Goal: Task Accomplishment & Management: Use online tool/utility

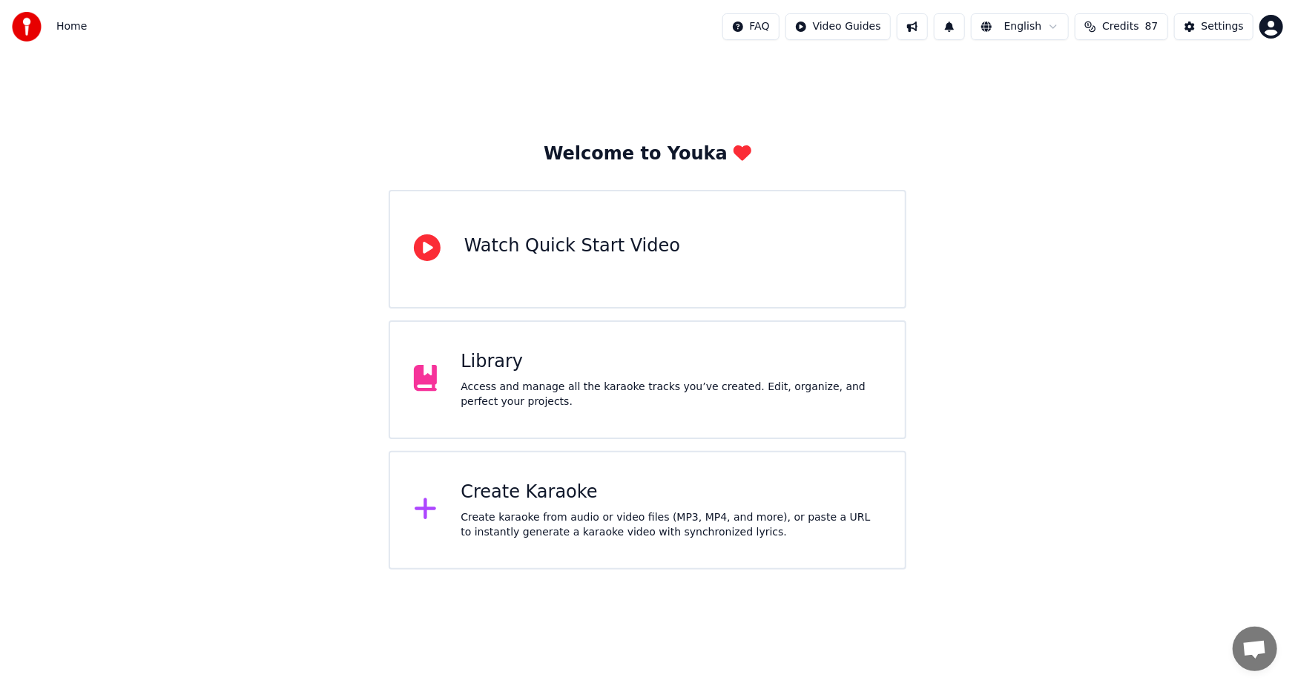
click at [550, 501] on div "Create Karaoke" at bounding box center [671, 493] width 421 height 24
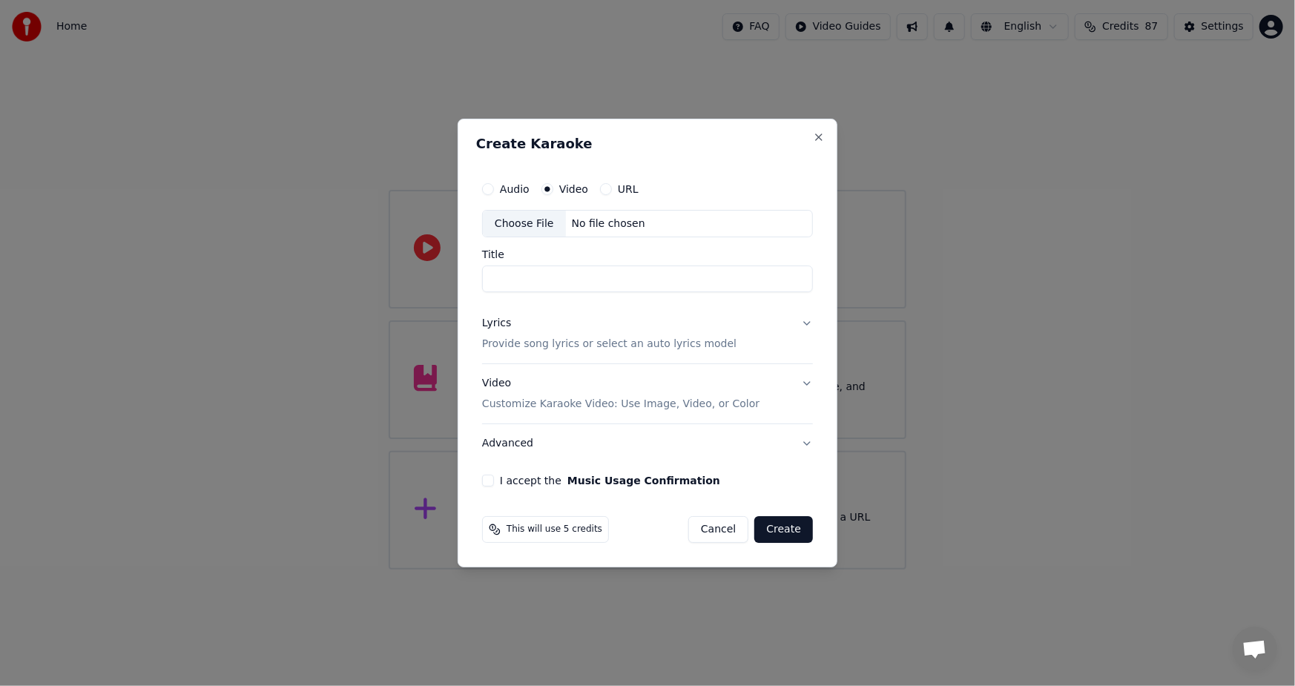
click at [515, 223] on div "Choose File" at bounding box center [524, 224] width 83 height 27
type input "**********"
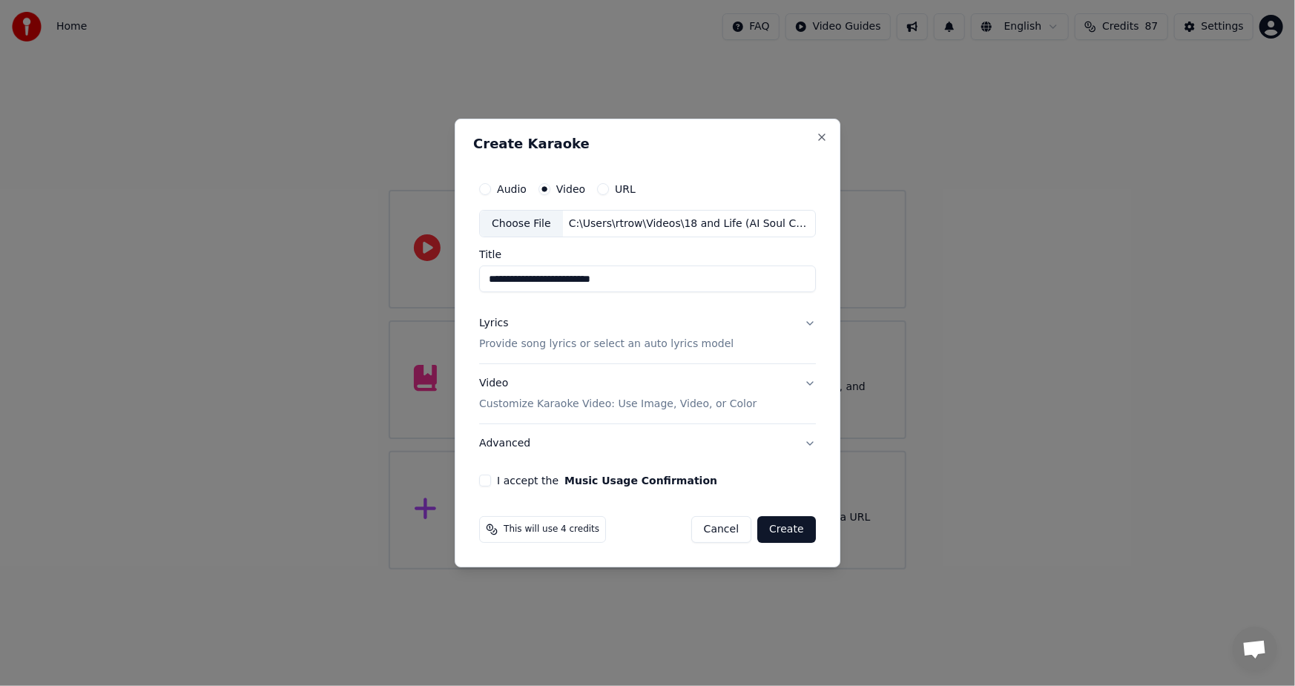
click at [544, 347] on p "Provide song lyrics or select an auto lyrics model" at bounding box center [606, 344] width 254 height 15
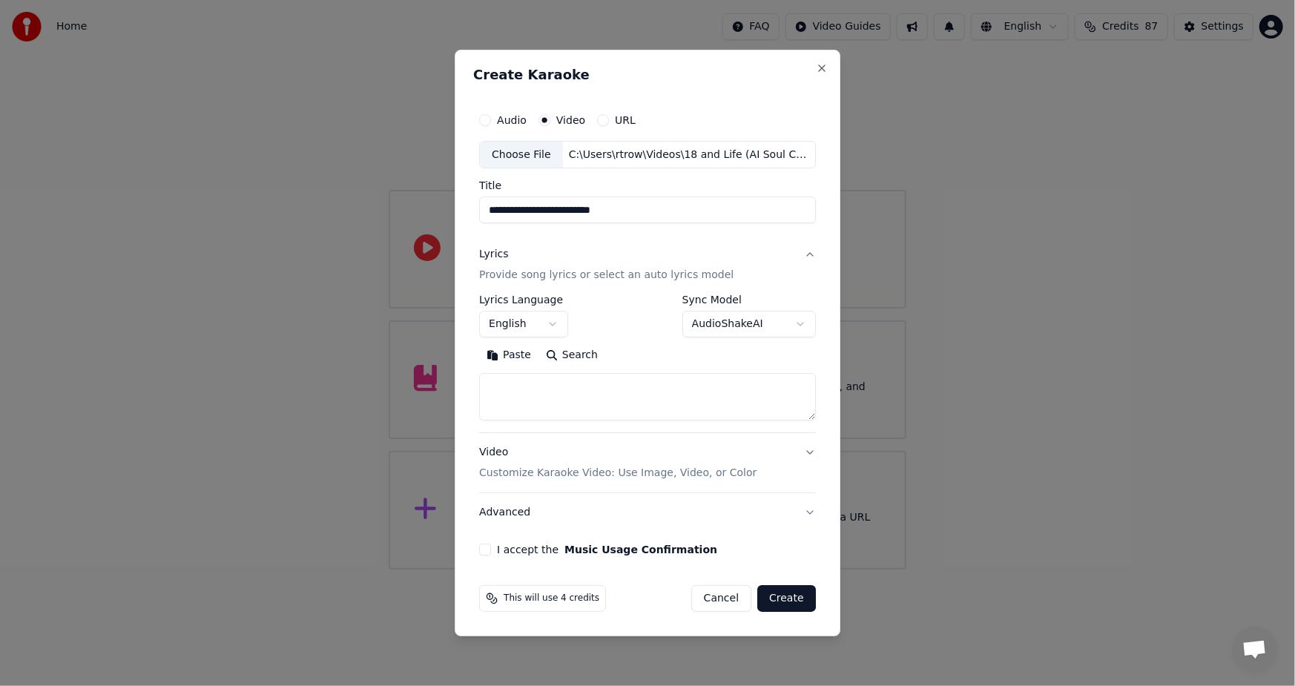
click at [511, 359] on button "Paste" at bounding box center [508, 356] width 59 height 24
click at [484, 556] on div "**********" at bounding box center [647, 330] width 349 height 463
click at [487, 551] on button "I accept the Music Usage Confirmation" at bounding box center [485, 550] width 12 height 12
click at [783, 600] on button "Create" at bounding box center [786, 598] width 59 height 27
type textarea "**********"
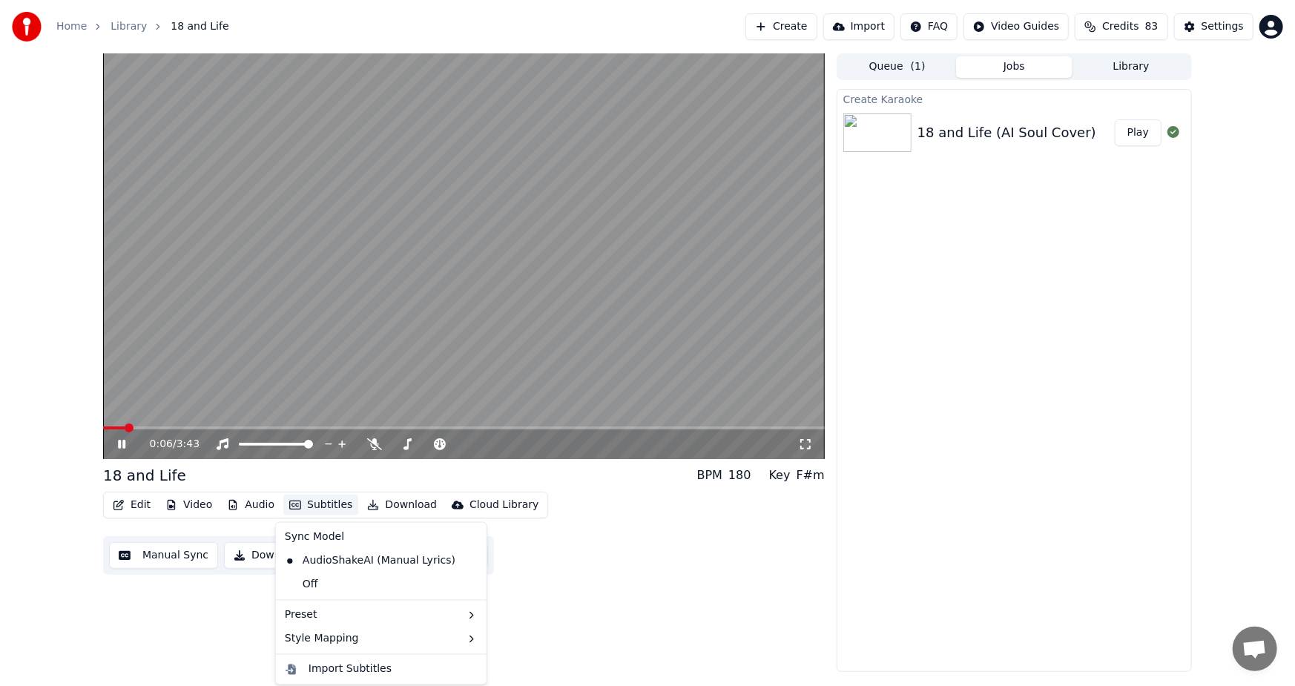
click at [312, 501] on button "Subtitles" at bounding box center [320, 505] width 75 height 21
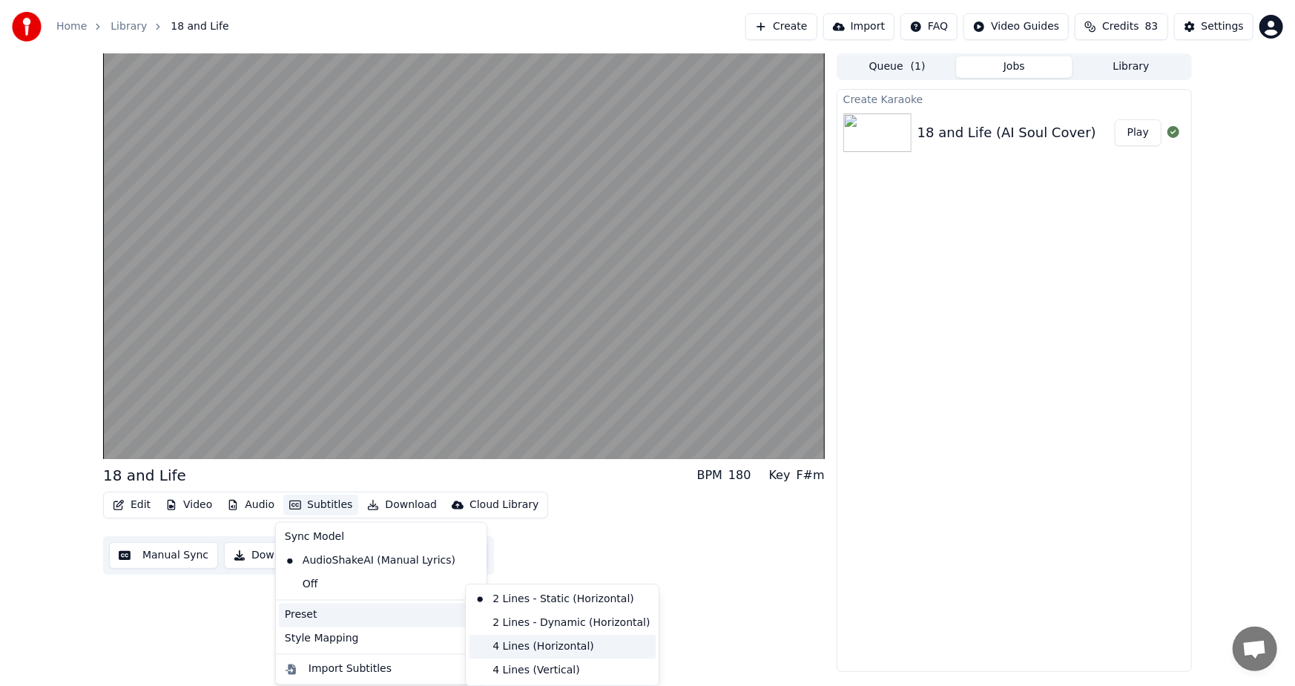
click at [556, 646] on div "4 Lines (Horizontal)" at bounding box center [562, 647] width 187 height 24
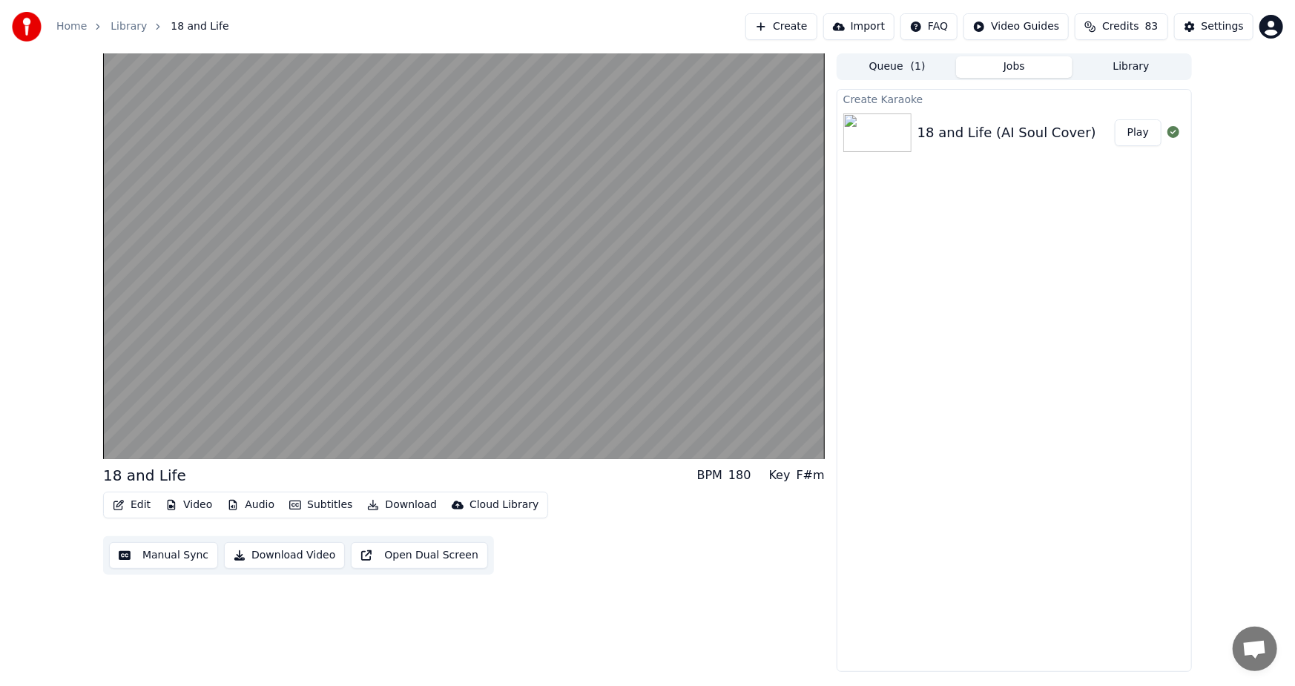
click at [188, 501] on button "Video" at bounding box center [188, 505] width 59 height 21
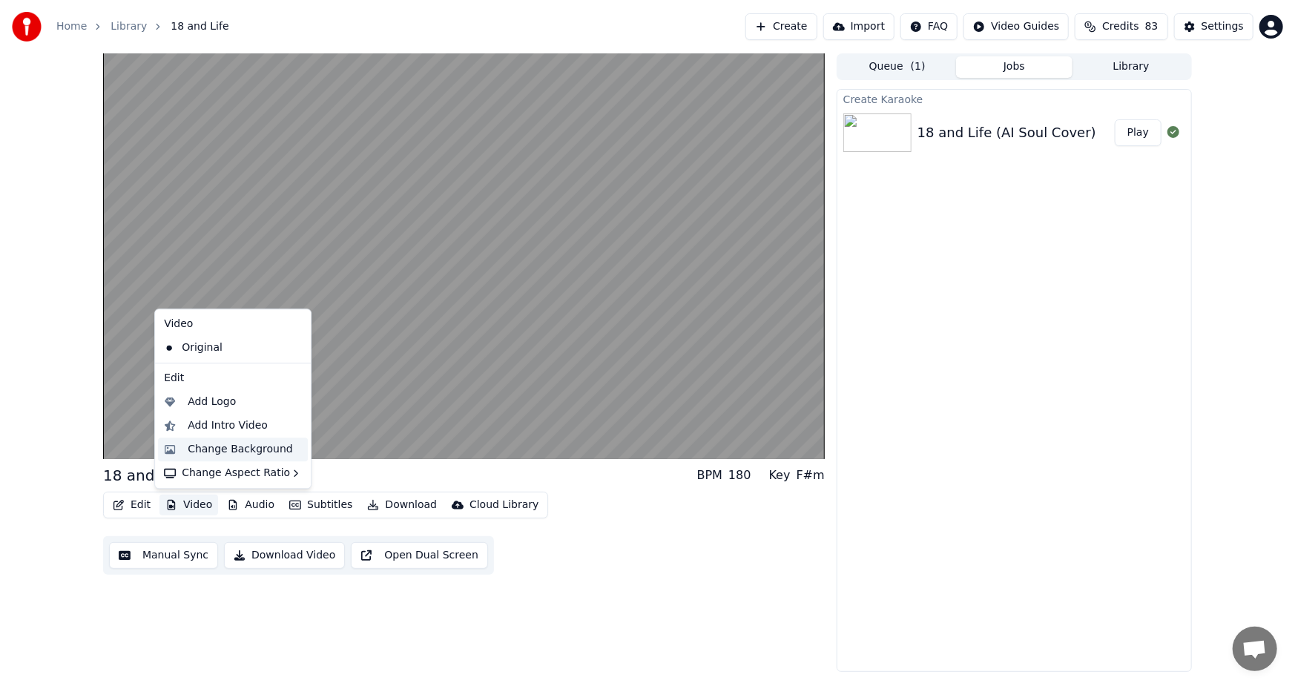
click at [258, 449] on div "Change Background" at bounding box center [240, 449] width 105 height 15
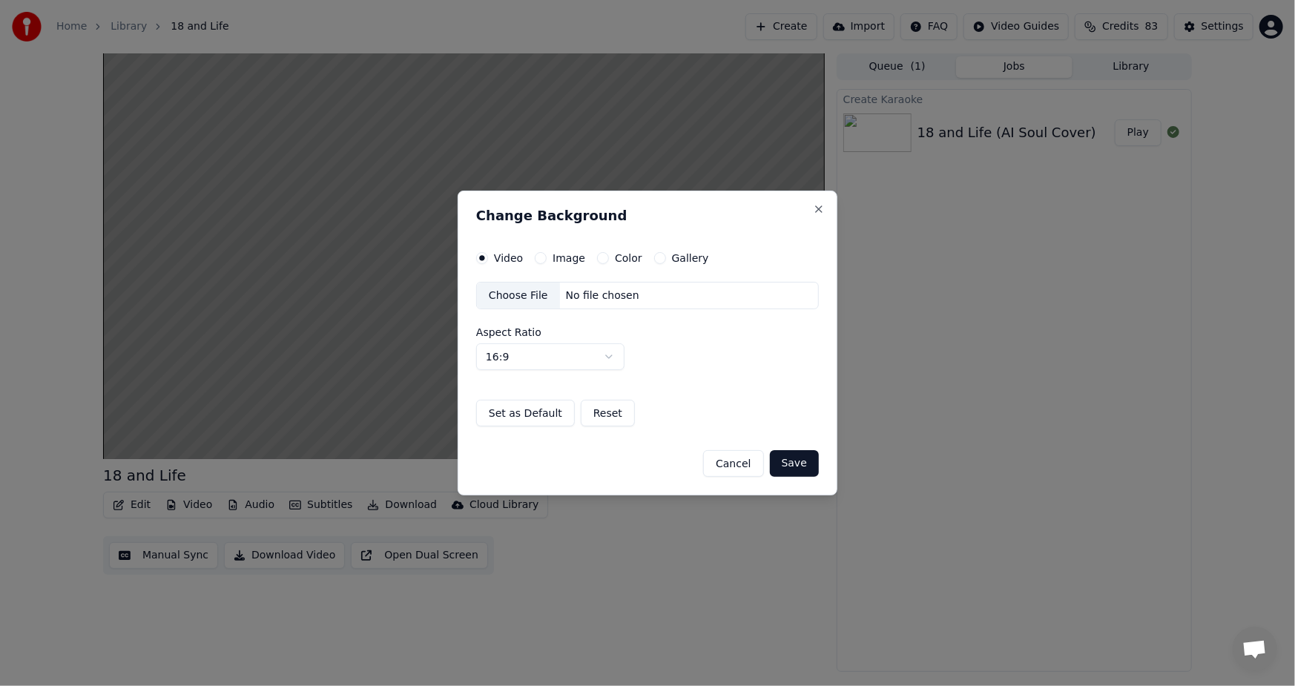
click at [685, 253] on label "Gallery" at bounding box center [690, 258] width 37 height 10
click at [666, 253] on button "Gallery" at bounding box center [660, 258] width 12 height 12
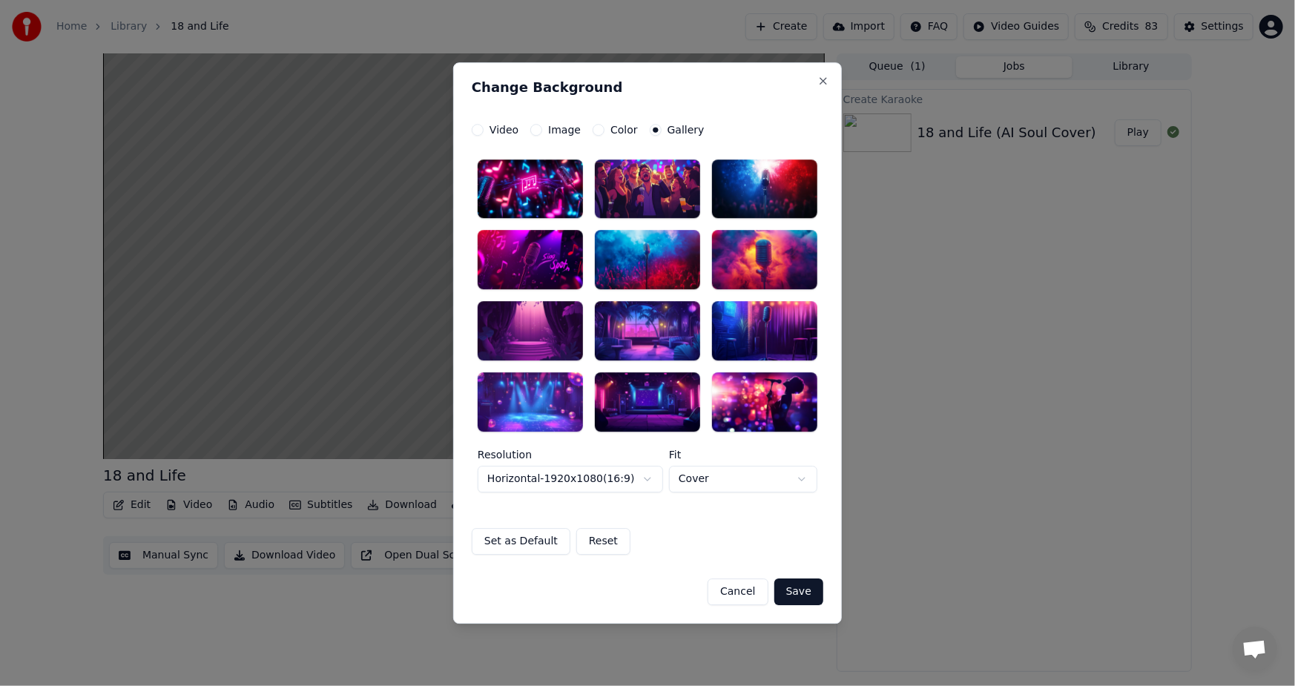
click at [760, 259] on div at bounding box center [764, 260] width 105 height 59
click at [808, 595] on button "Save" at bounding box center [798, 592] width 49 height 27
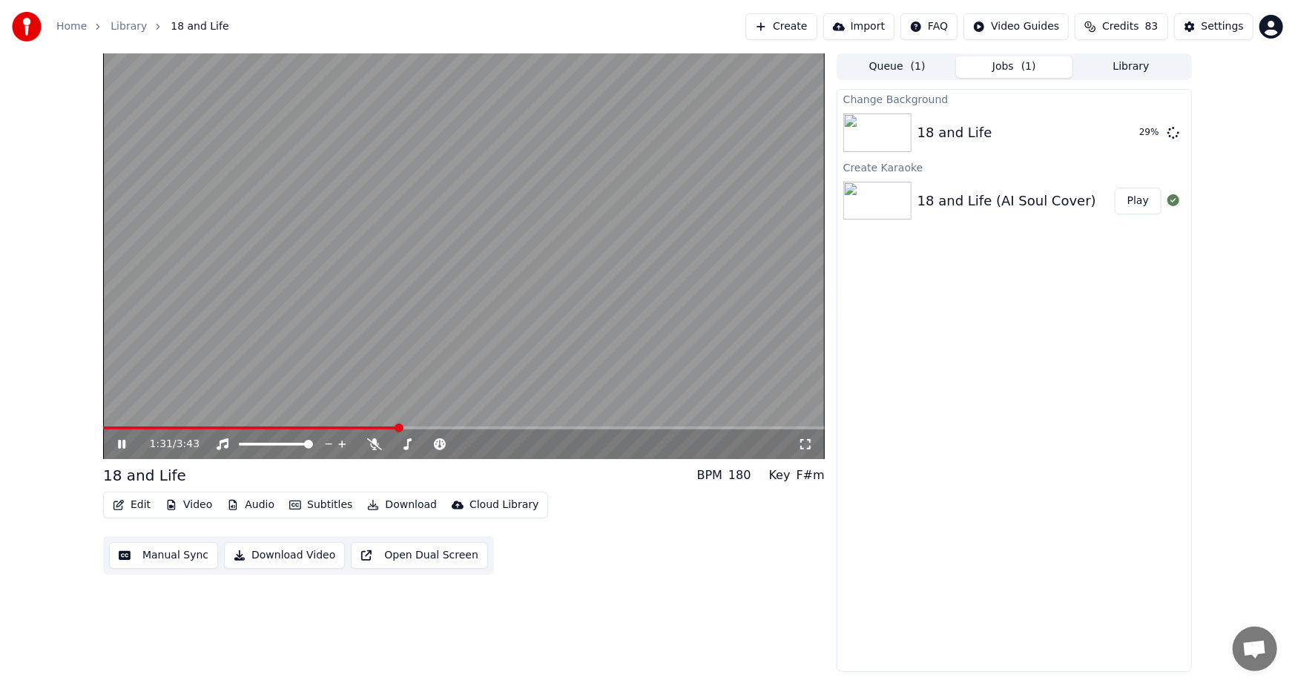
click at [116, 446] on icon at bounding box center [132, 444] width 35 height 12
click at [109, 425] on video at bounding box center [464, 256] width 722 height 406
click at [108, 424] on video at bounding box center [464, 256] width 722 height 406
click at [108, 423] on video at bounding box center [464, 256] width 722 height 406
click at [108, 421] on video at bounding box center [464, 256] width 722 height 406
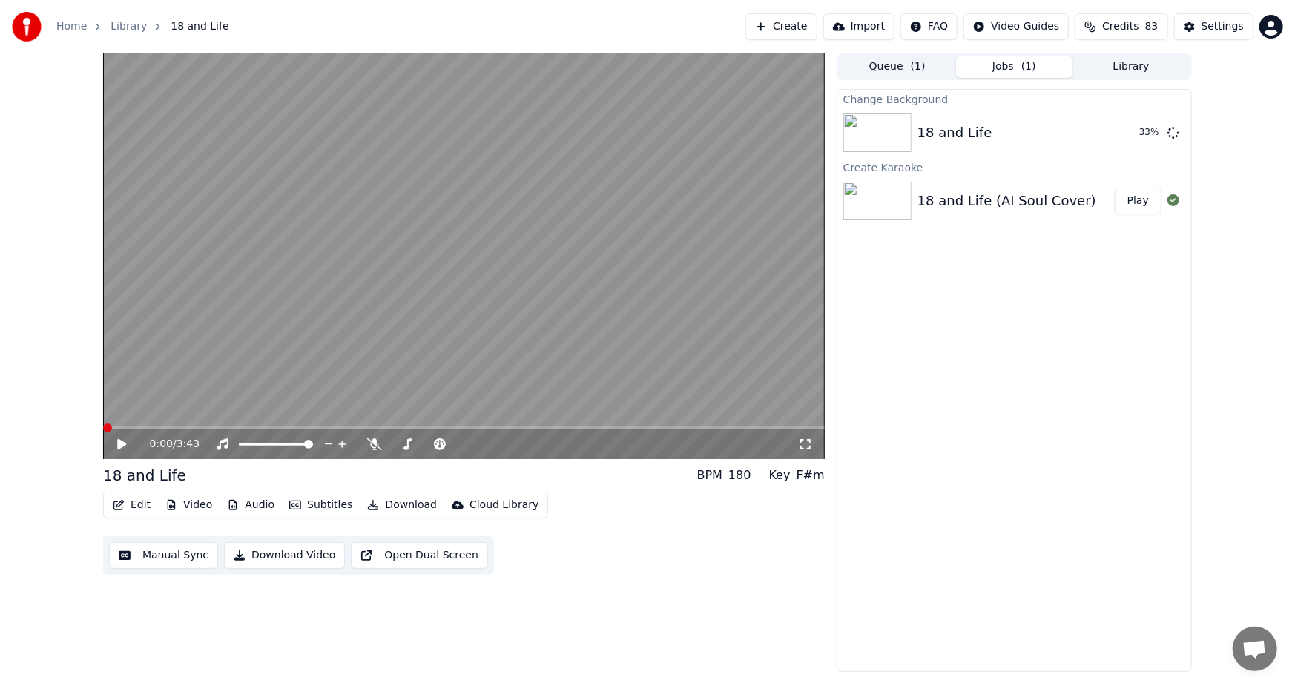
click at [103, 427] on span at bounding box center [103, 428] width 0 height 3
click at [1137, 129] on button "Play" at bounding box center [1138, 132] width 47 height 27
click at [306, 556] on button "Download Video" at bounding box center [284, 555] width 121 height 27
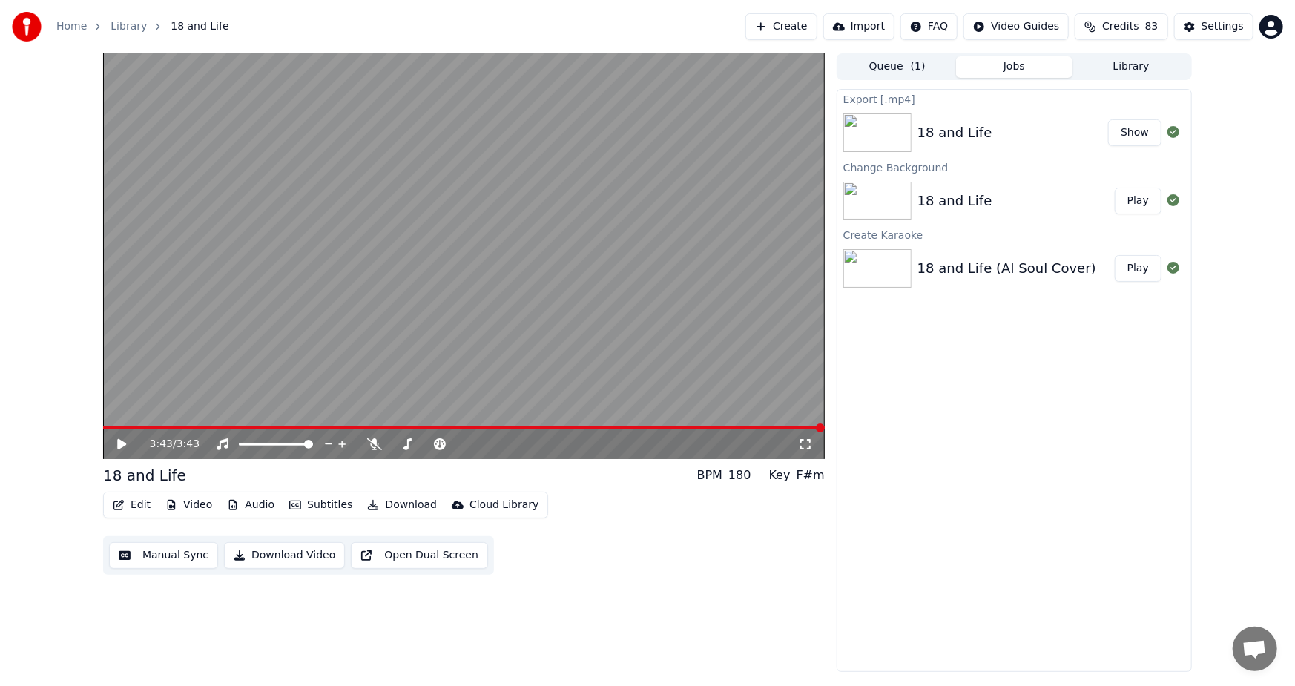
click at [1136, 137] on button "Show" at bounding box center [1134, 132] width 53 height 27
